Goal: Task Accomplishment & Management: Complete application form

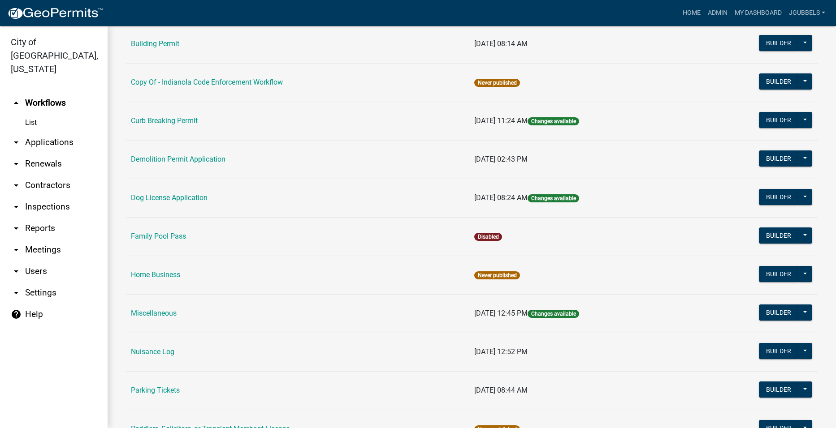
scroll to position [358, 0]
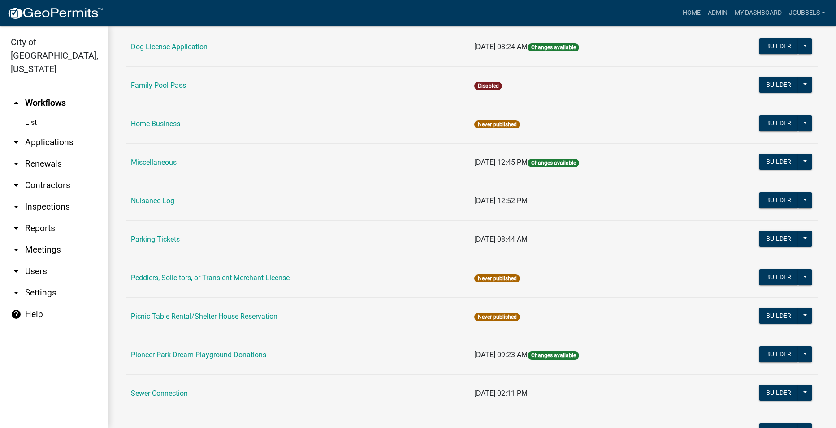
click at [169, 202] on link "Nuisance Log" at bounding box center [152, 201] width 43 height 9
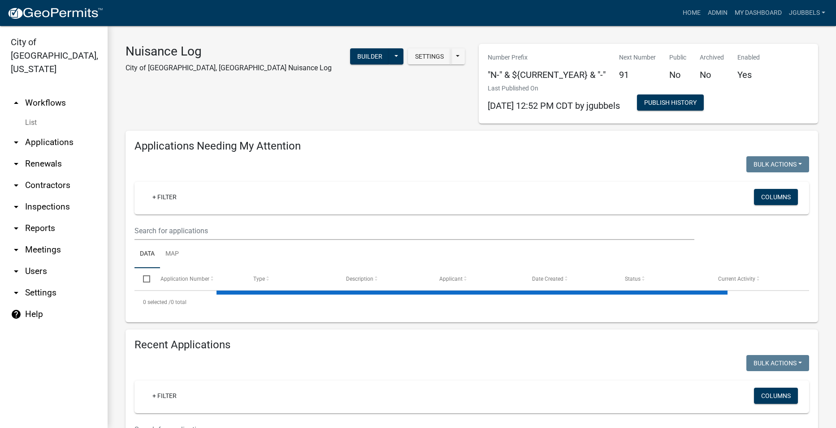
select select "2: 50"
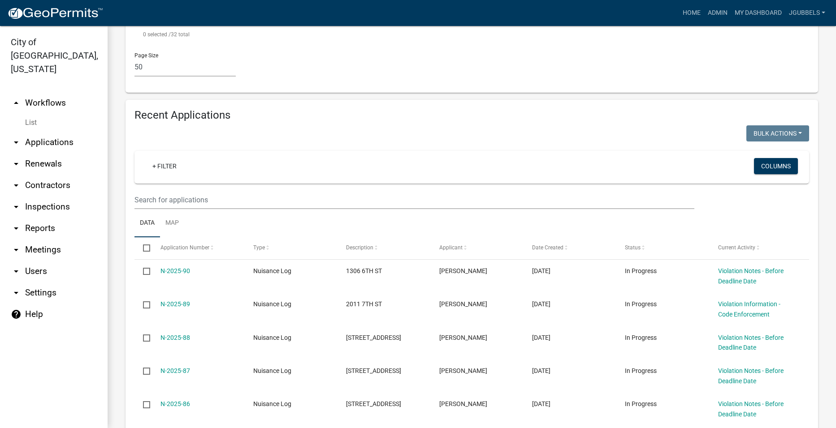
scroll to position [1344, 0]
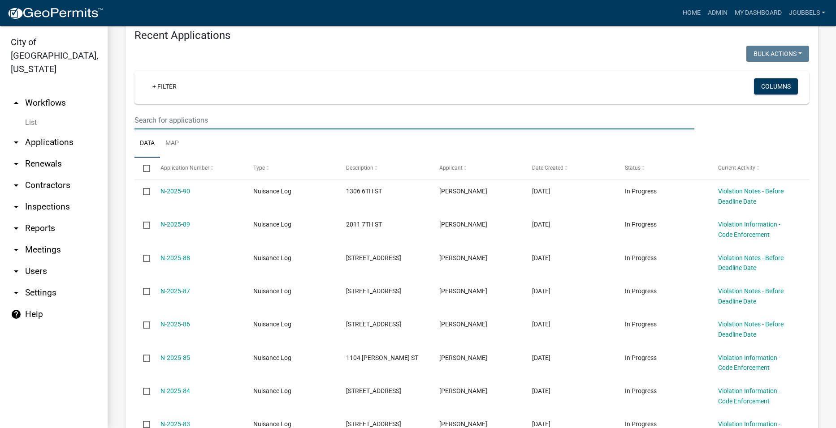
drag, startPoint x: 293, startPoint y: 114, endPoint x: 289, endPoint y: 118, distance: 5.4
click at [293, 114] on input "text" at bounding box center [414, 120] width 560 height 18
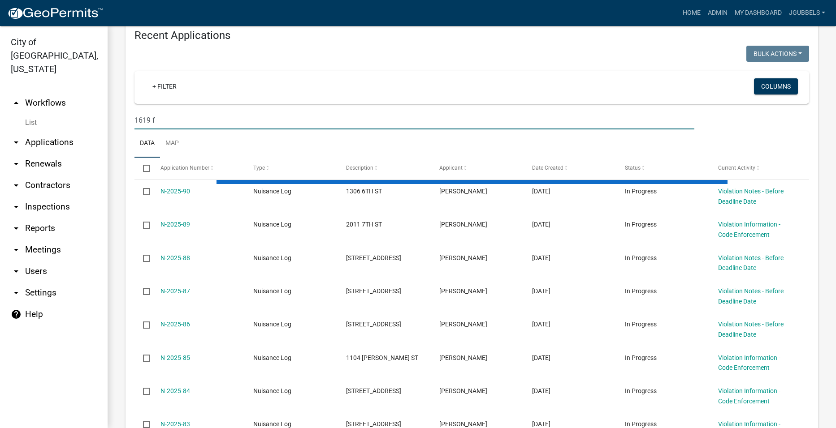
scroll to position [1171, 0]
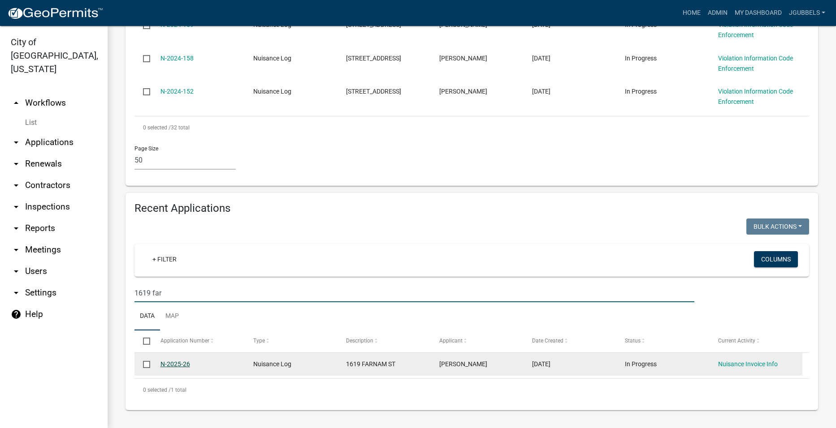
type input "1619 far"
click at [184, 367] on link "N-2025-26" at bounding box center [175, 364] width 30 height 7
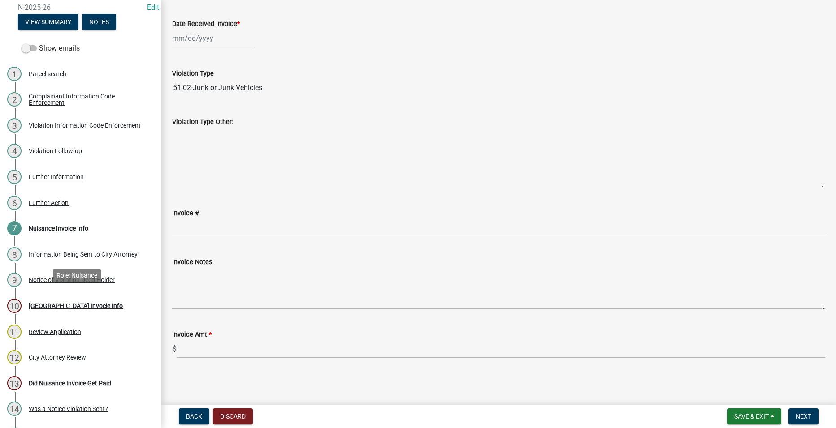
scroll to position [285, 0]
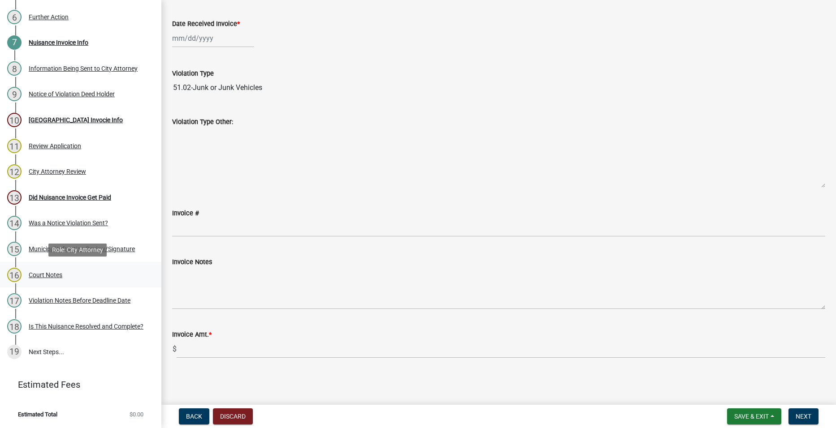
click at [90, 269] on div "16 Court Notes" at bounding box center [77, 275] width 140 height 14
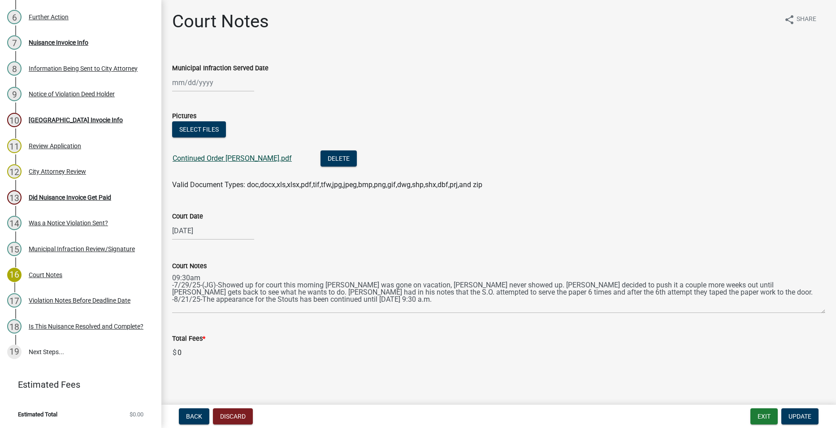
click at [207, 159] on link "Continued Order [PERSON_NAME].pdf" at bounding box center [231, 158] width 119 height 9
click at [206, 130] on button "Select files" at bounding box center [199, 129] width 54 height 16
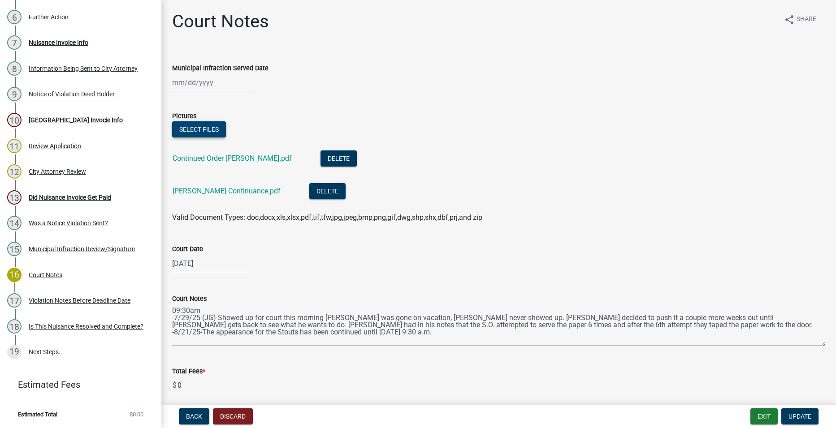
scroll to position [36, 0]
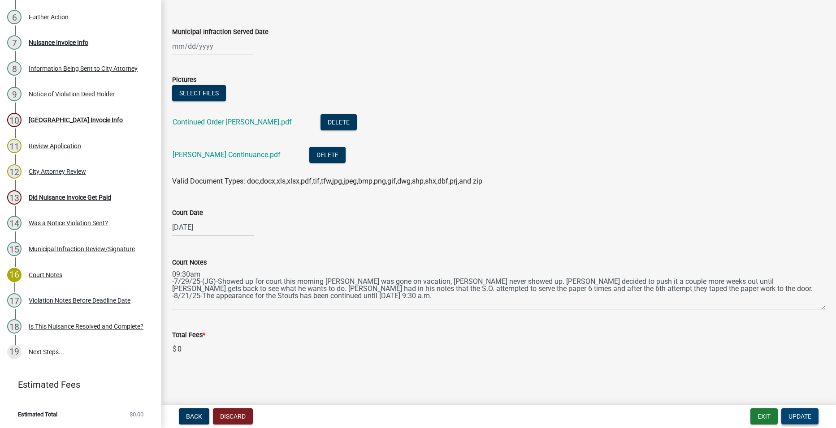
click at [794, 414] on span "Update" at bounding box center [799, 416] width 23 height 7
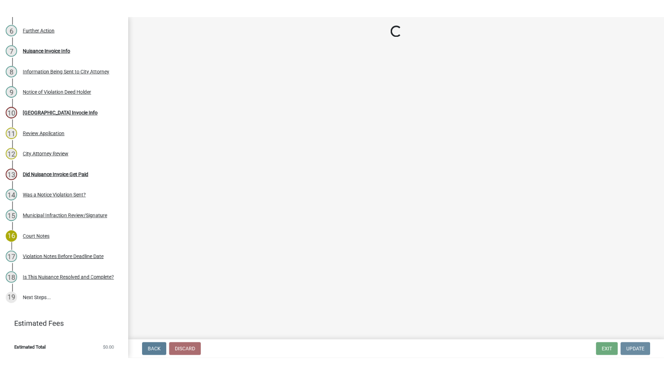
scroll to position [0, 0]
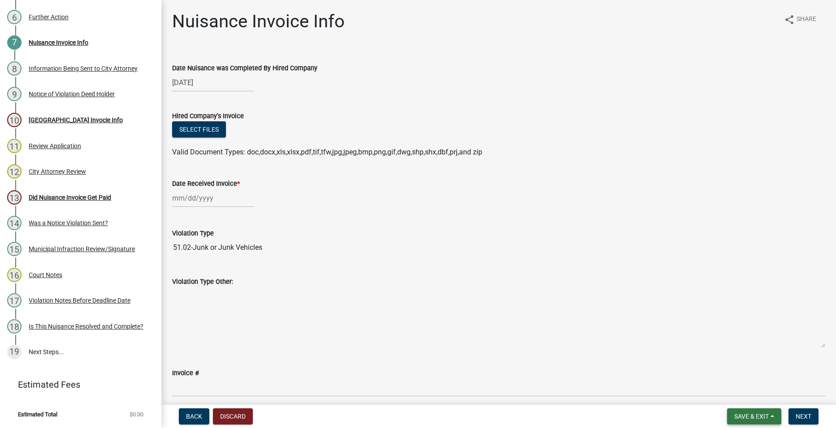
drag, startPoint x: 768, startPoint y: 416, endPoint x: 758, endPoint y: 412, distance: 10.6
click at [762, 417] on span "Save & Exit" at bounding box center [751, 416] width 34 height 7
click at [735, 397] on button "Save & Exit" at bounding box center [745, 394] width 72 height 22
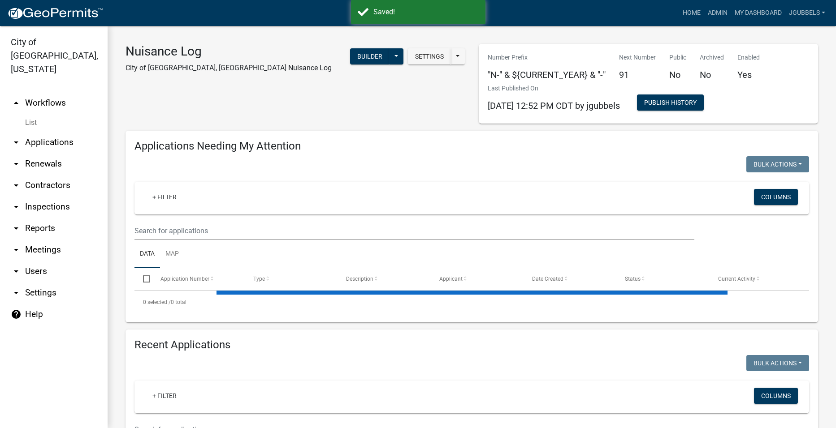
select select "2: 50"
